Goal: Task Accomplishment & Management: Complete application form

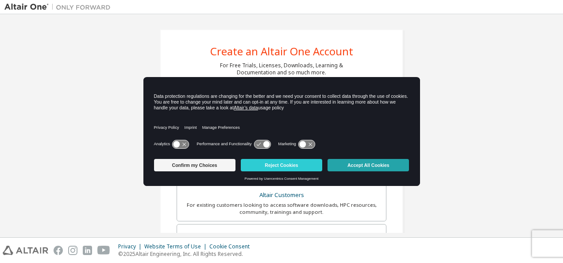
click at [377, 159] on button "Accept All Cookies" at bounding box center [368, 165] width 81 height 12
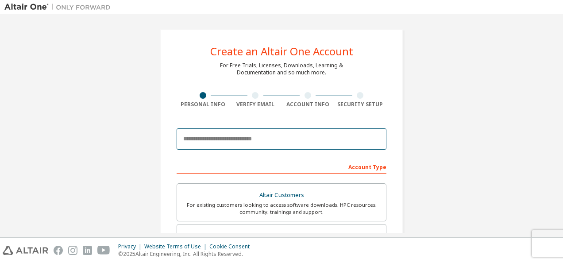
click at [299, 135] on input "email" at bounding box center [282, 138] width 210 height 21
type input "**********"
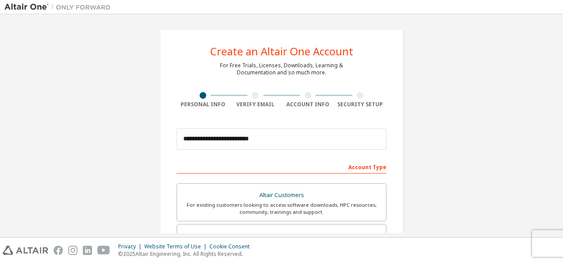
type input "**"
type input "******"
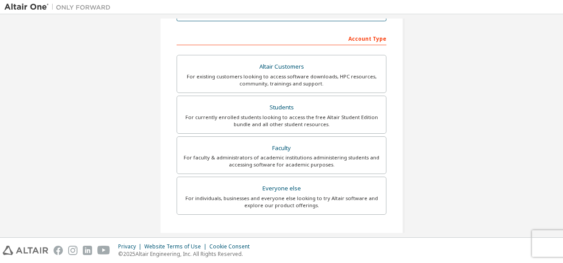
scroll to position [133, 0]
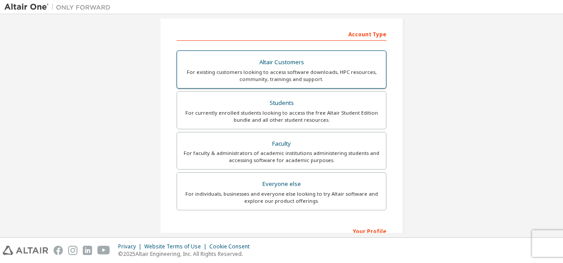
click at [283, 66] on div "Altair Customers" at bounding box center [281, 62] width 198 height 12
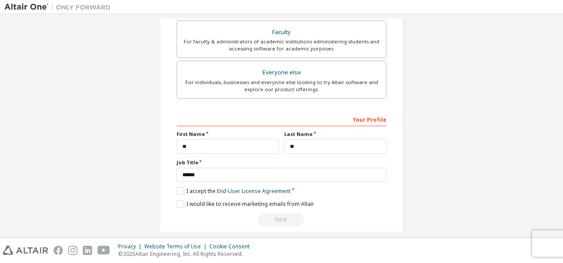
scroll to position [252, 0]
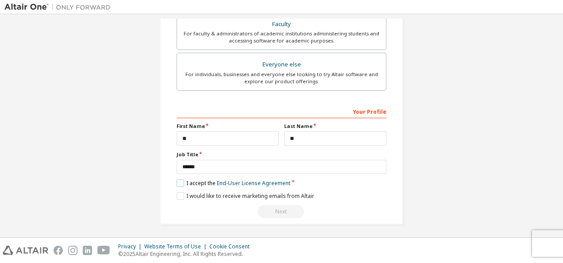
click at [180, 180] on label "I accept the End-User License Agreement" at bounding box center [234, 183] width 114 height 8
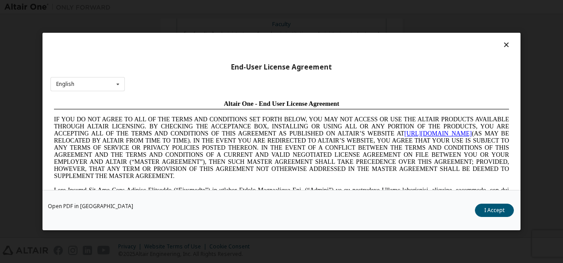
scroll to position [0, 0]
click at [490, 206] on button "I Accept" at bounding box center [494, 210] width 39 height 13
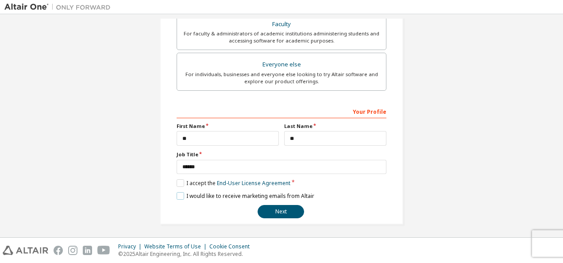
click at [177, 194] on label "I would like to receive marketing emails from Altair" at bounding box center [246, 196] width 138 height 8
click at [179, 192] on label "I would like to receive marketing emails from Altair" at bounding box center [246, 196] width 138 height 8
click at [279, 205] on button "Next" at bounding box center [281, 211] width 47 height 13
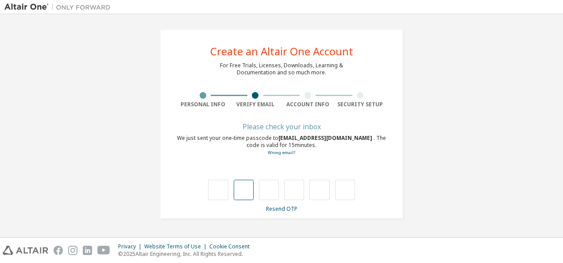
type input "*"
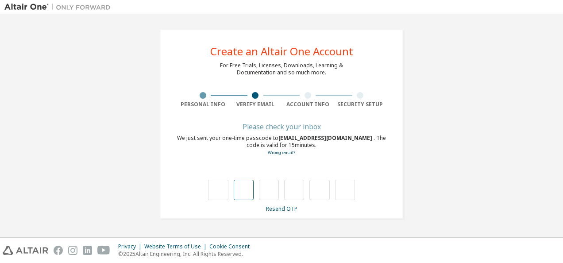
type input "*"
